Goal: Check status: Check status

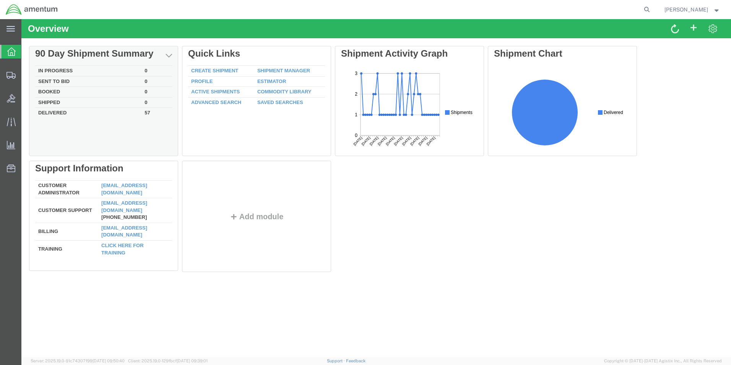
click at [69, 114] on td "Delivered" at bounding box center [88, 112] width 106 height 9
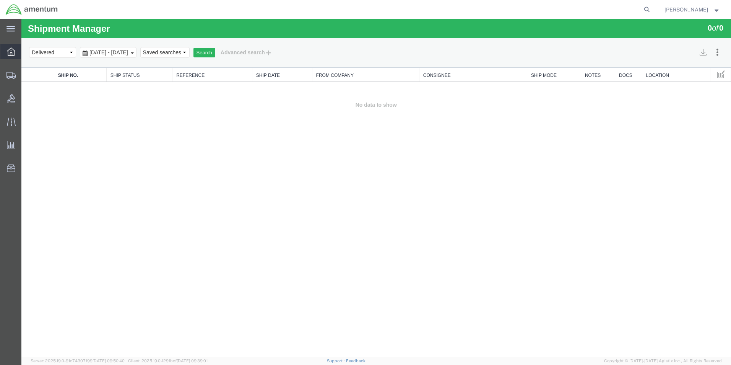
click at [7, 51] on icon at bounding box center [11, 51] width 8 height 8
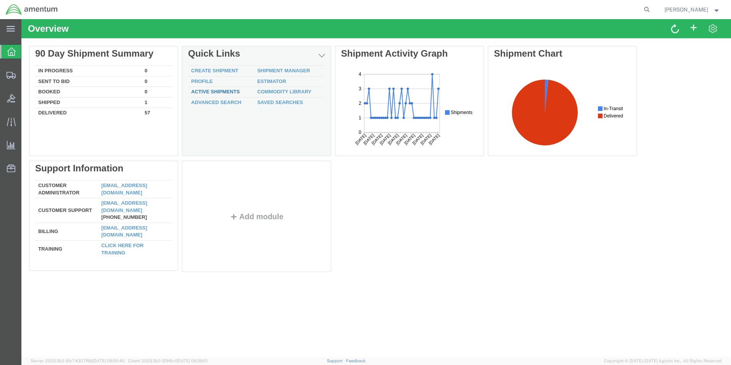
click at [207, 93] on link "Active Shipments" at bounding box center [215, 92] width 49 height 6
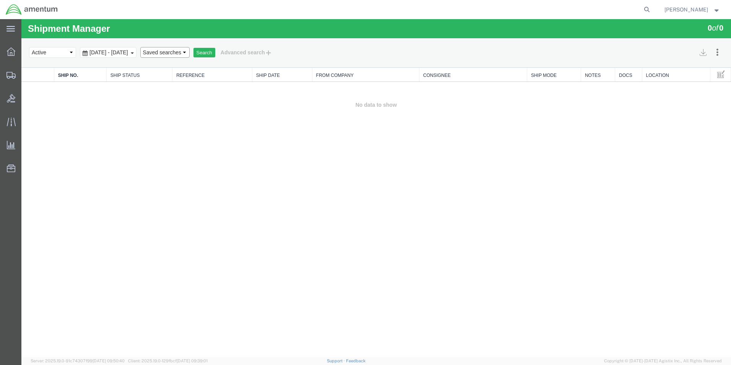
click at [190, 54] on select "Saved searches" at bounding box center [164, 52] width 49 height 11
click at [51, 56] on select "Select status Active All Shipments Approved Booked Canceled Delivered Denied Ne…" at bounding box center [52, 52] width 47 height 11
select select "ALL"
click at [29, 47] on select "Select status Active All Shipments Approved Booked Canceled Delivered Denied Ne…" at bounding box center [52, 52] width 47 height 11
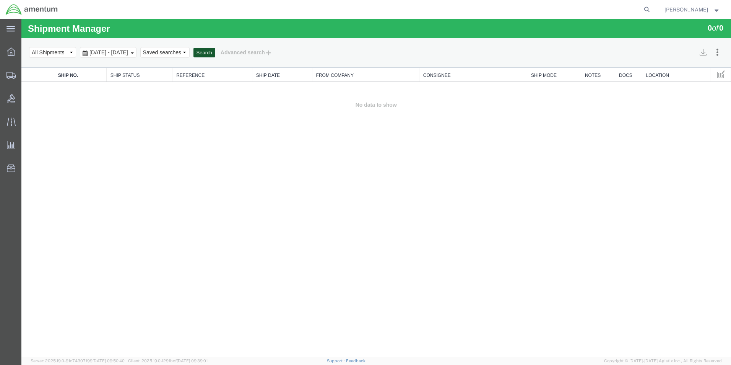
click at [215, 51] on button "Search" at bounding box center [205, 53] width 22 height 10
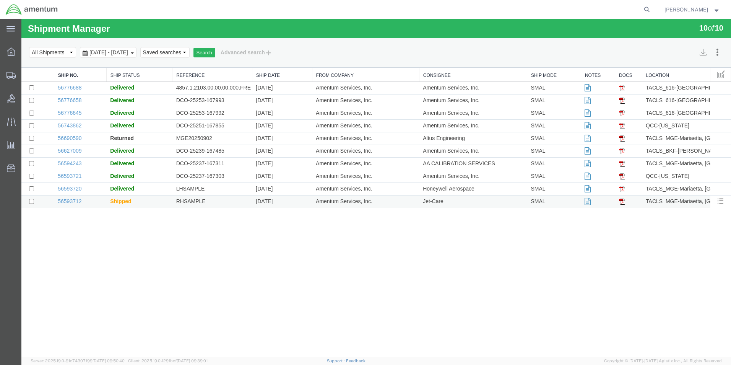
click at [621, 203] on img at bounding box center [622, 202] width 6 height 6
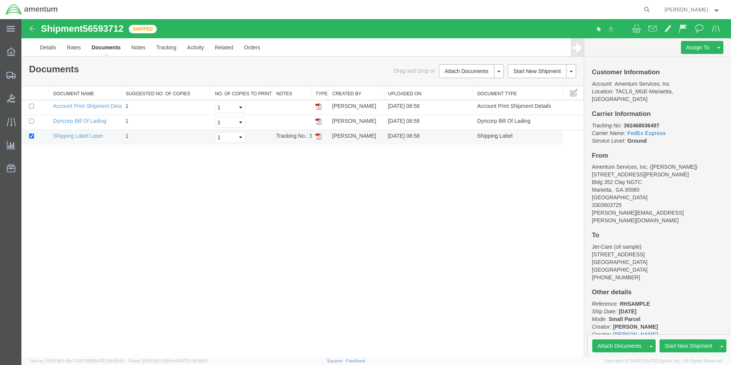
click at [321, 137] on img at bounding box center [319, 136] width 6 height 6
